Goal: Check status: Check status

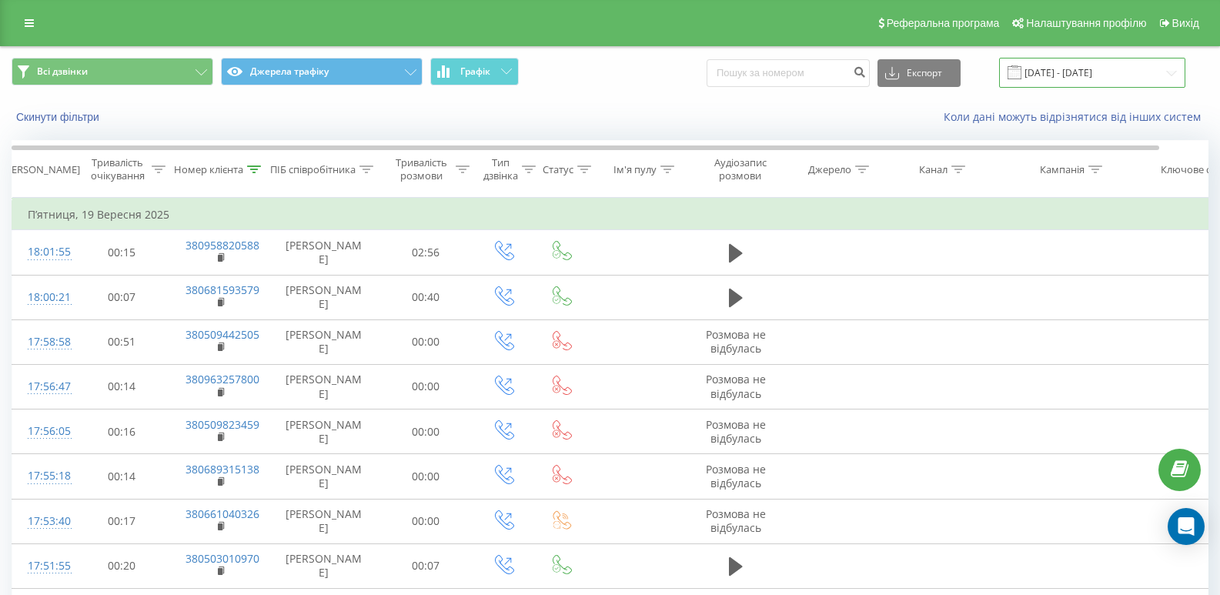
click at [1050, 78] on input "[DATE] - [DATE]" at bounding box center [1092, 73] width 186 height 30
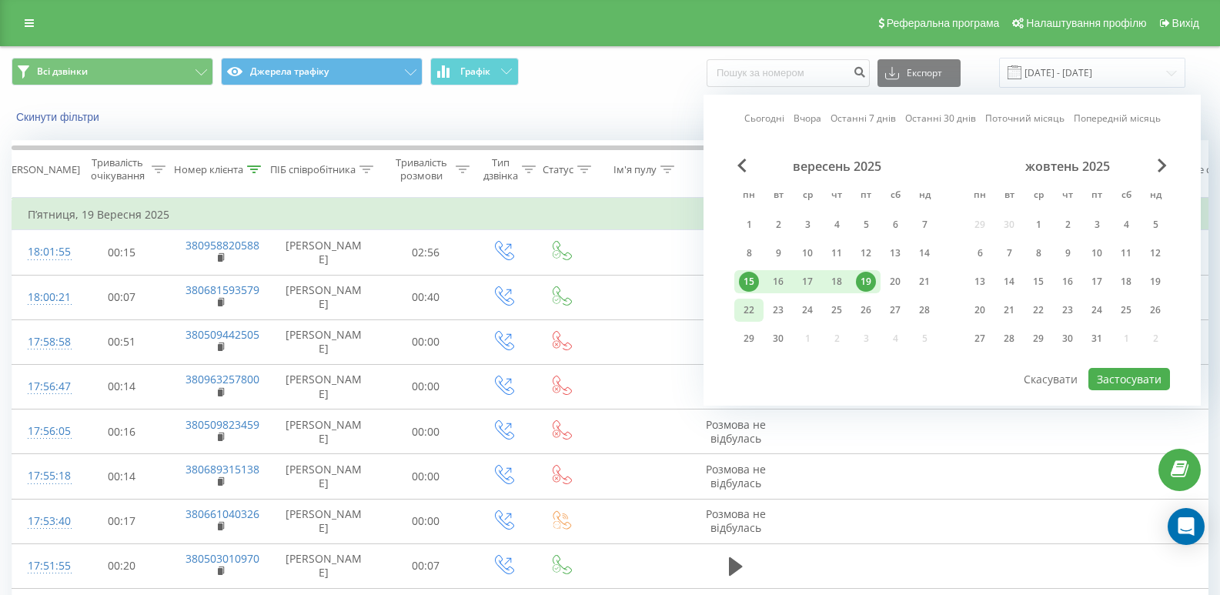
click at [749, 309] on div "22" at bounding box center [749, 310] width 20 height 20
click at [916, 307] on div "28" at bounding box center [924, 310] width 20 height 20
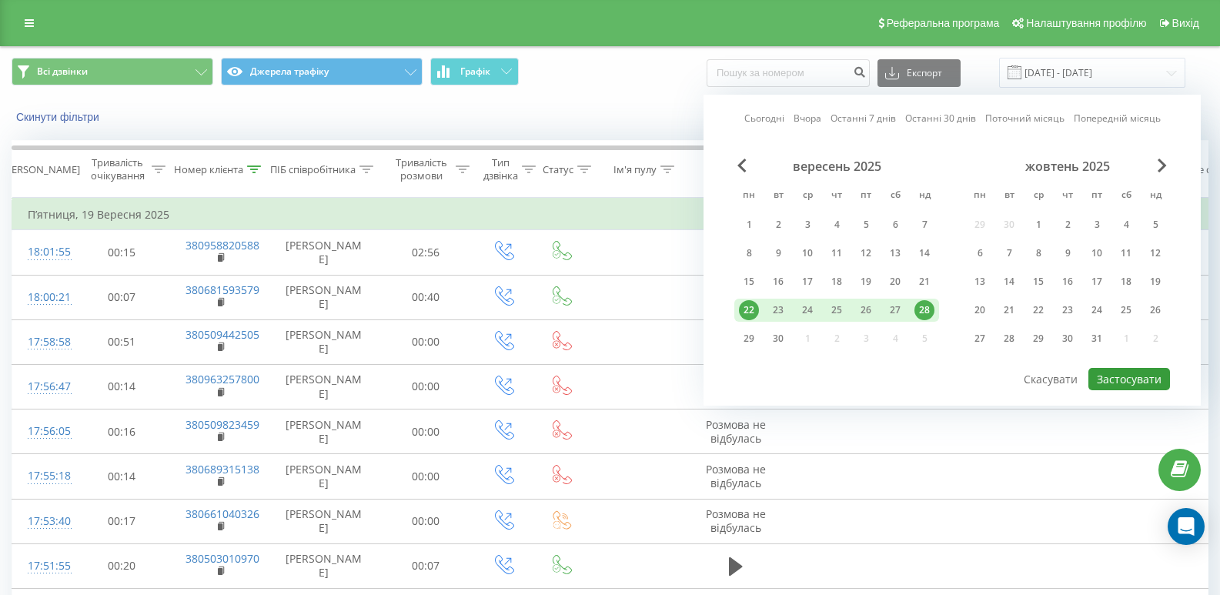
click at [1141, 374] on button "Застосувати" at bounding box center [1129, 379] width 82 height 22
type input "[DATE] - [DATE]"
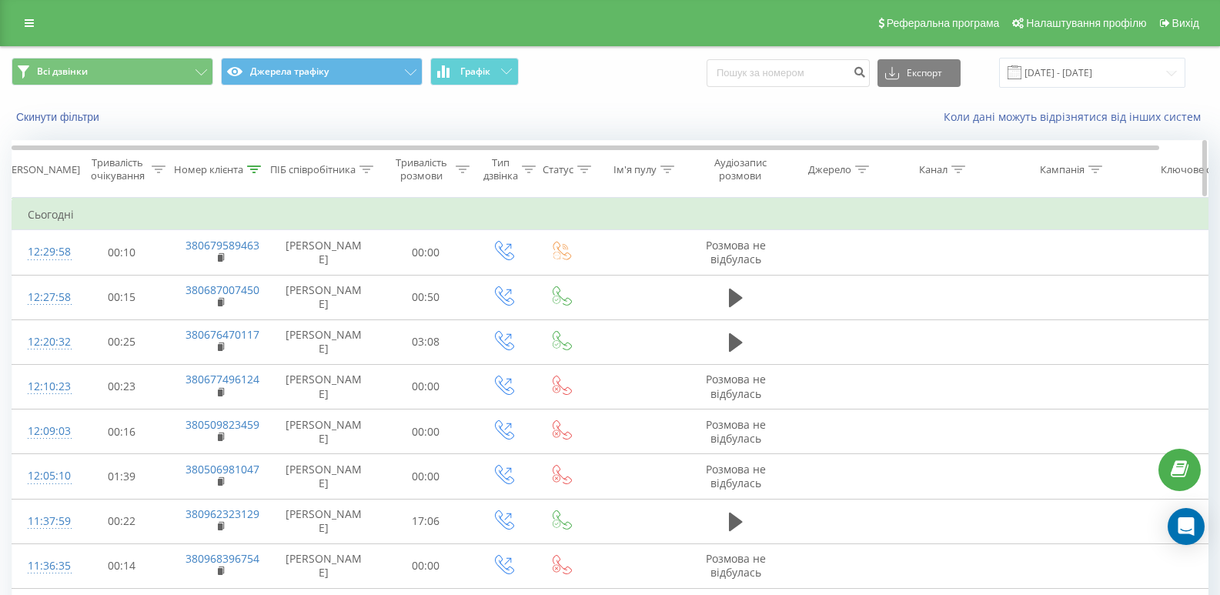
click at [223, 173] on div "Номер клієнта" at bounding box center [208, 169] width 69 height 13
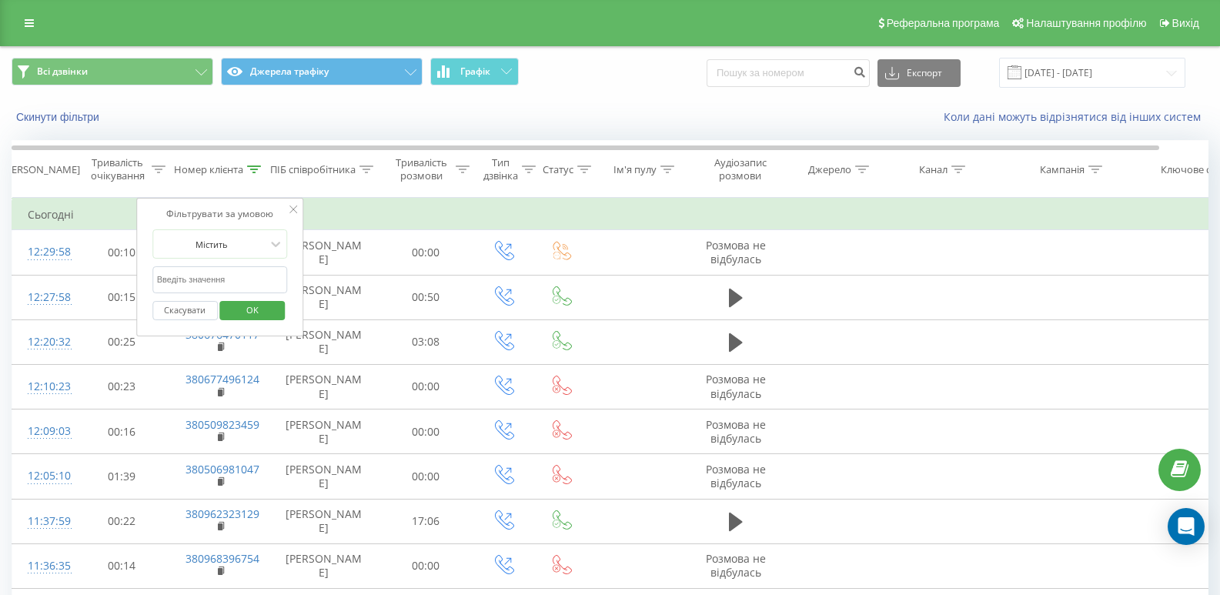
click at [201, 269] on input "text" at bounding box center [219, 279] width 135 height 27
paste input "380663580129"
type input "380663580129"
click at [249, 305] on span "OK" at bounding box center [252, 310] width 43 height 24
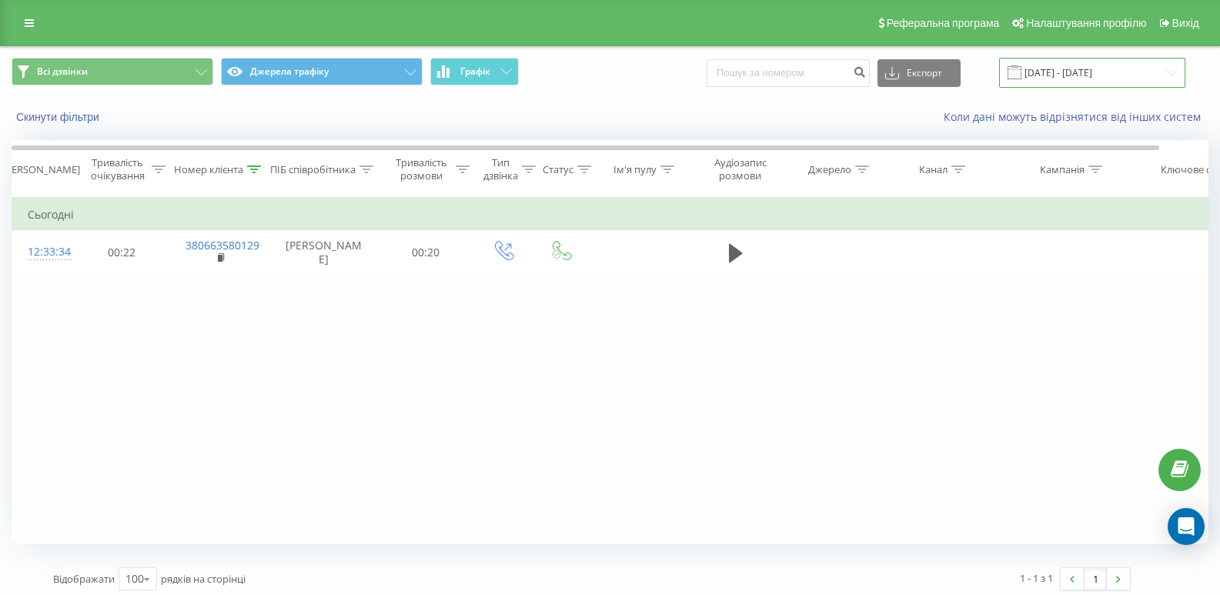
click at [1057, 75] on input "[DATE] - [DATE]" at bounding box center [1092, 73] width 186 height 30
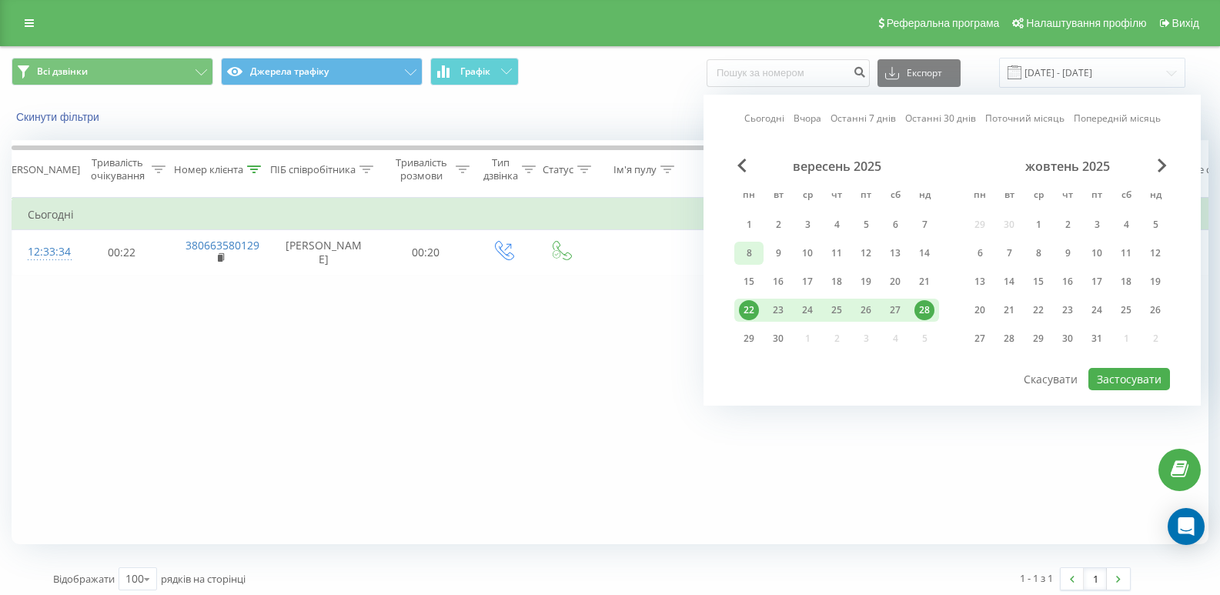
click at [756, 262] on div "8" at bounding box center [749, 253] width 20 height 20
click at [918, 311] on div "28" at bounding box center [924, 310] width 20 height 20
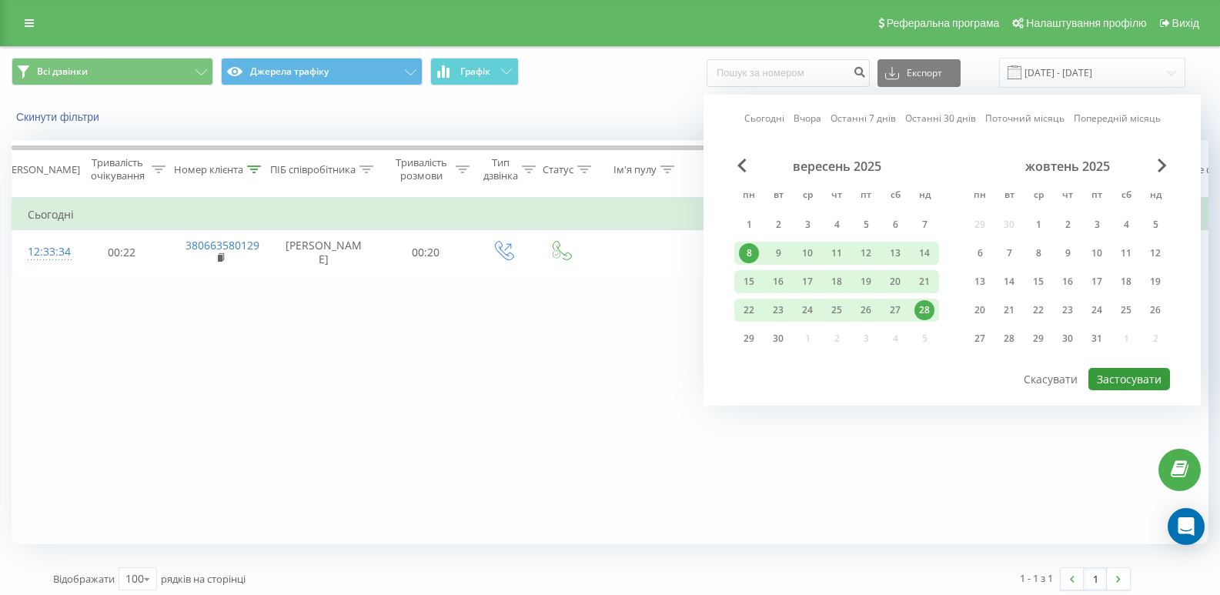
click at [1114, 382] on button "Застосувати" at bounding box center [1129, 379] width 82 height 22
type input "[DATE] - [DATE]"
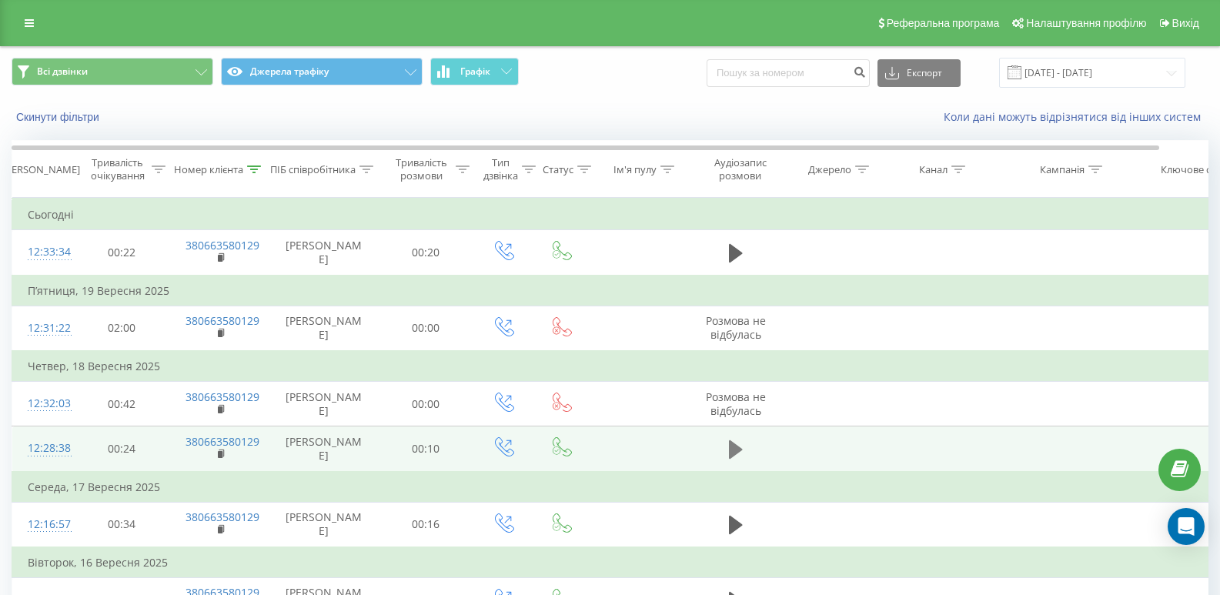
click at [742, 450] on icon at bounding box center [736, 450] width 14 height 22
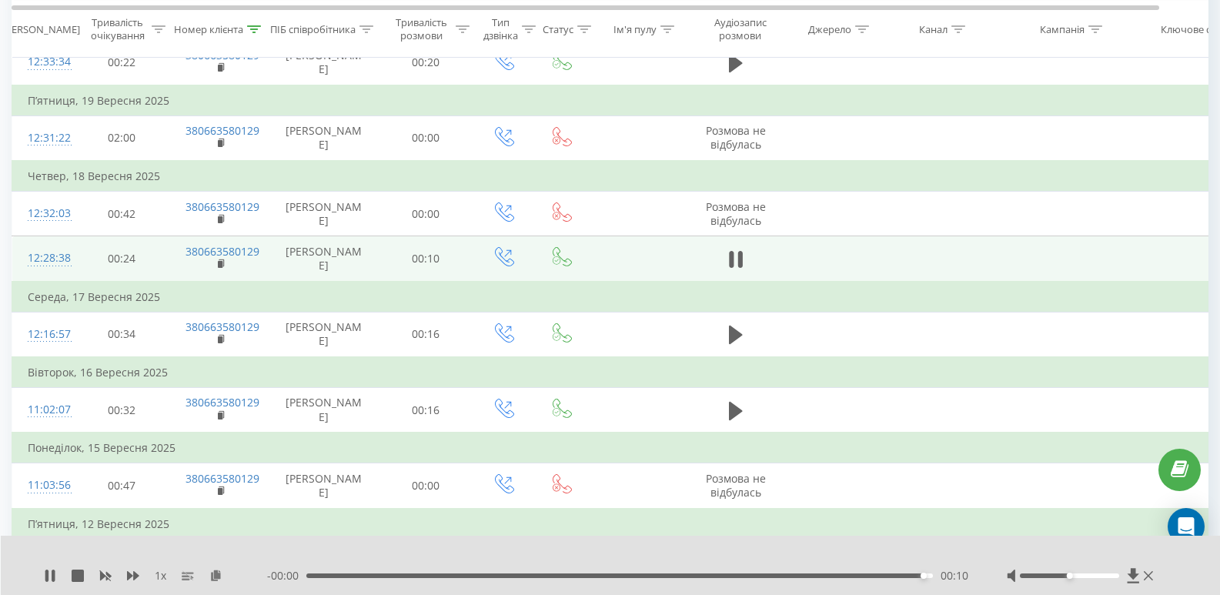
scroll to position [231, 0]
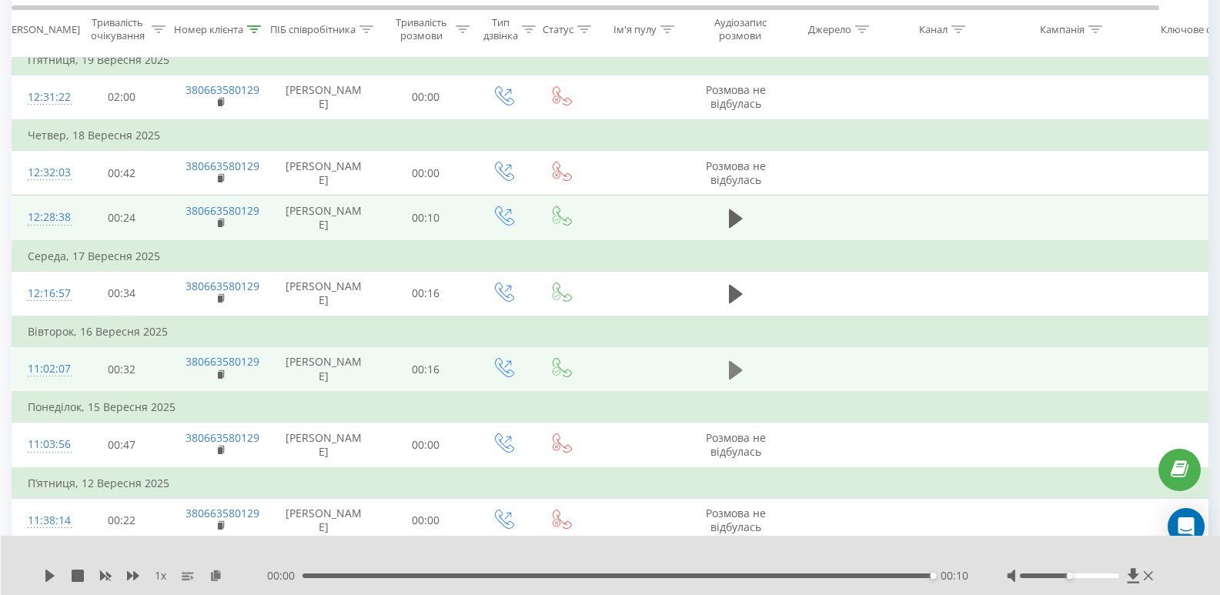
click at [740, 369] on icon at bounding box center [736, 369] width 14 height 18
click at [740, 369] on icon at bounding box center [739, 370] width 5 height 17
